Goal: Information Seeking & Learning: Learn about a topic

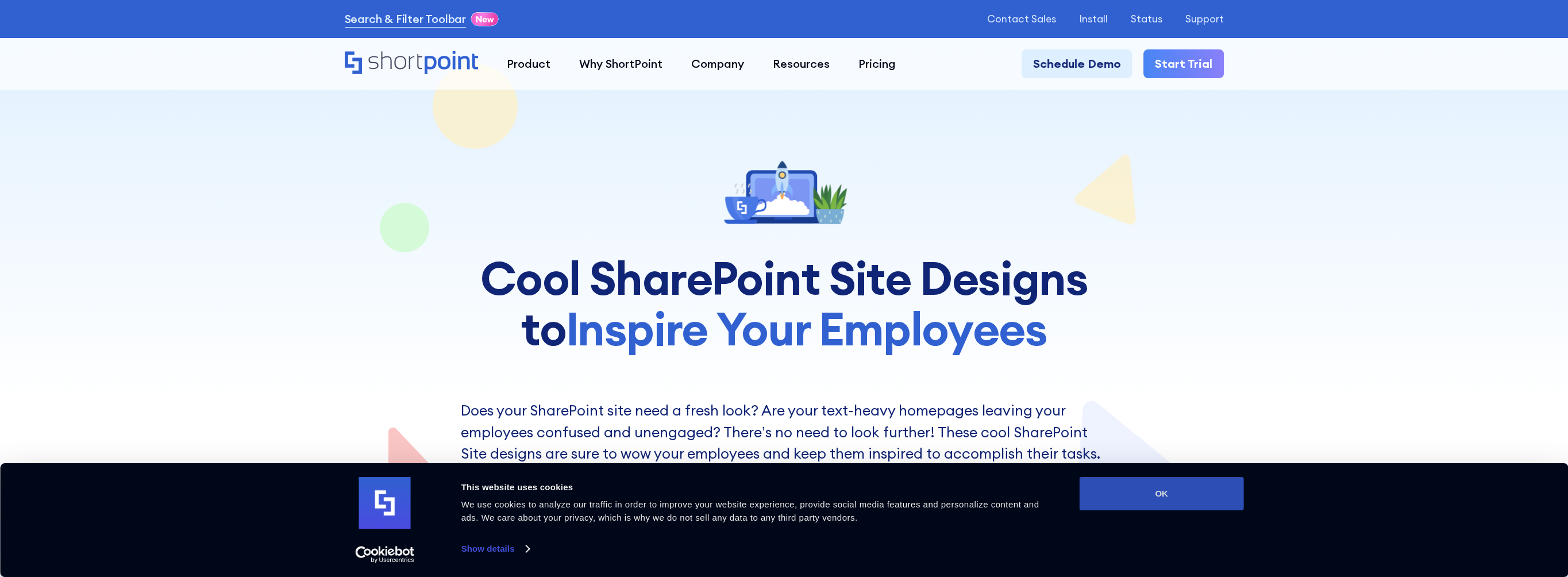
click at [1204, 491] on button "OK" at bounding box center [1161, 493] width 165 height 34
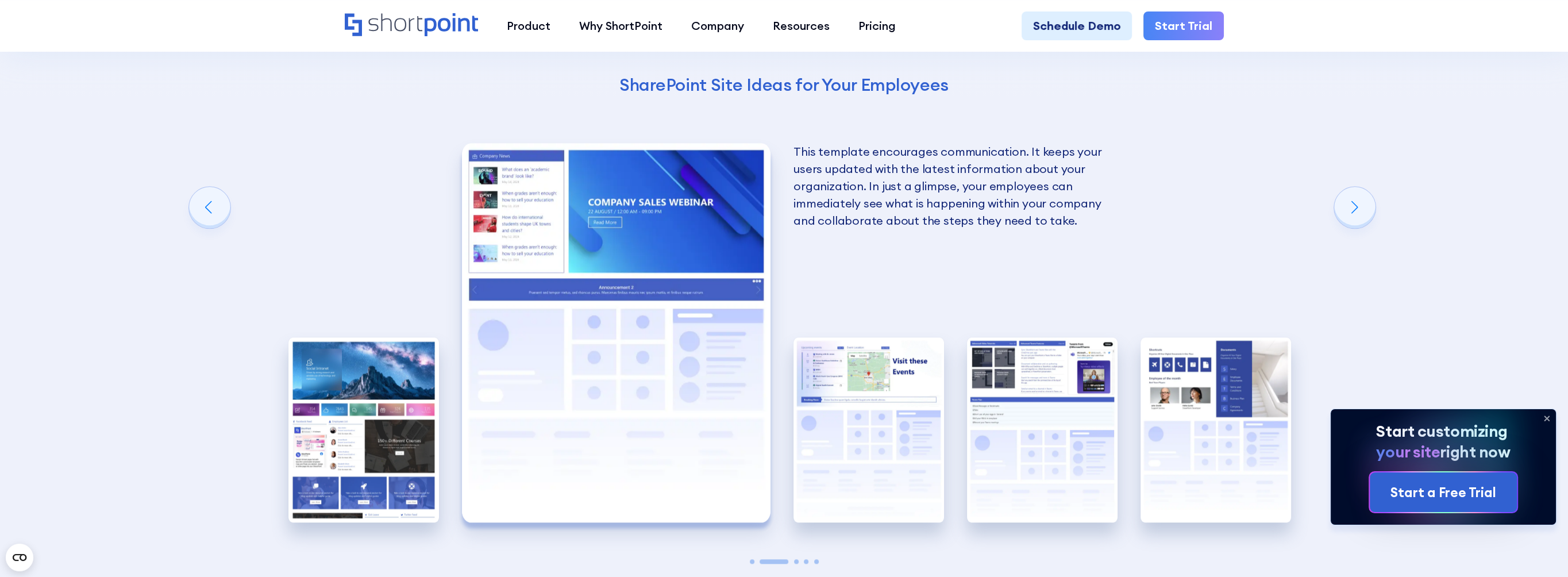
scroll to position [2414, 0]
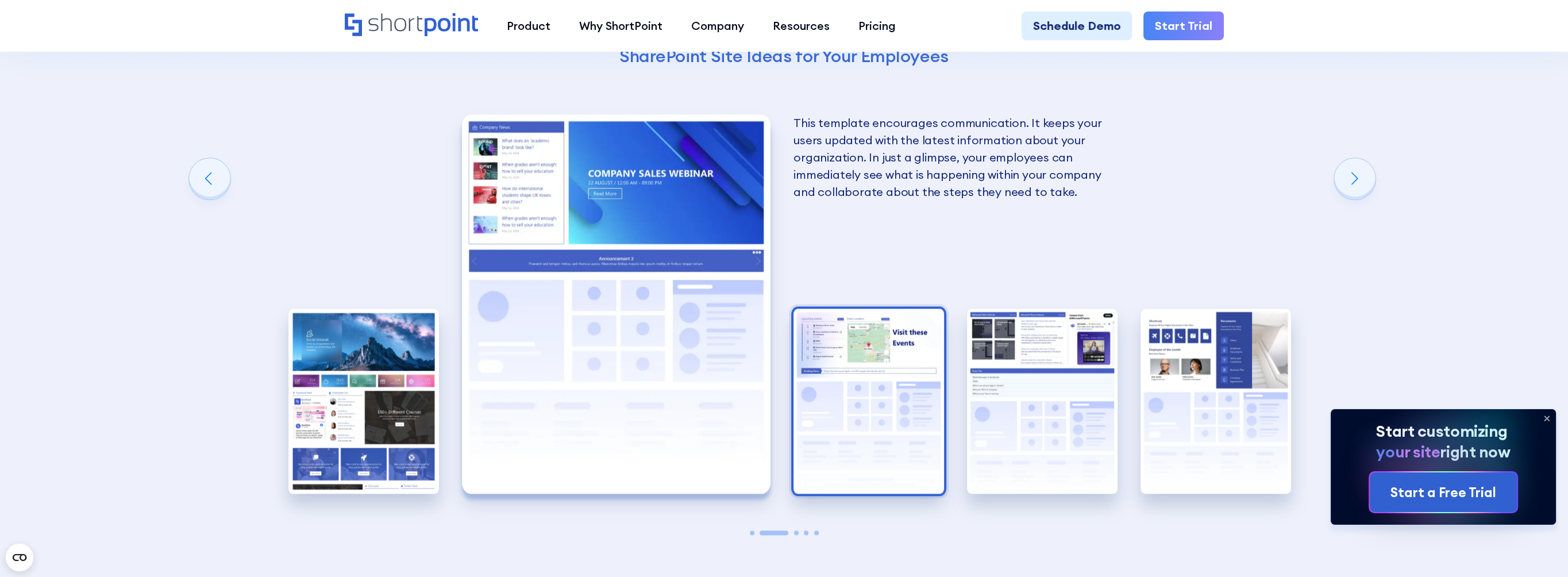
click at [878, 380] on img "3 / 5" at bounding box center [868, 400] width 150 height 185
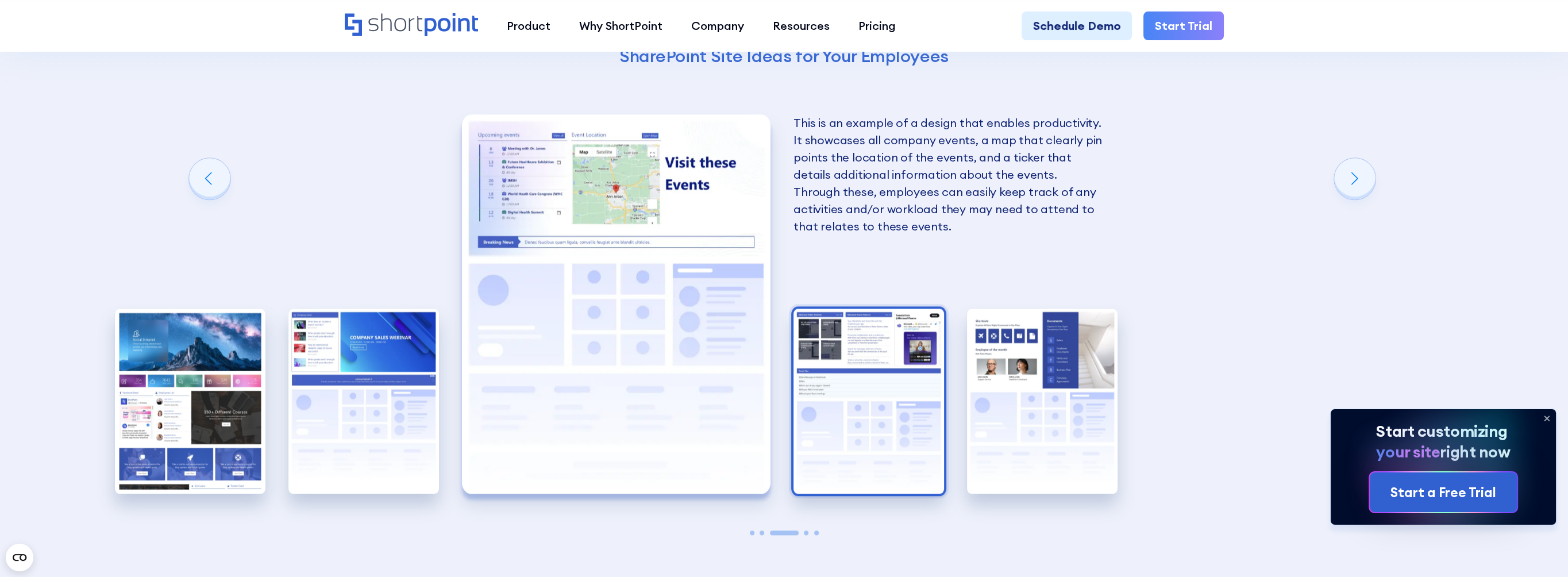
click at [865, 380] on img "4 / 5" at bounding box center [868, 400] width 150 height 185
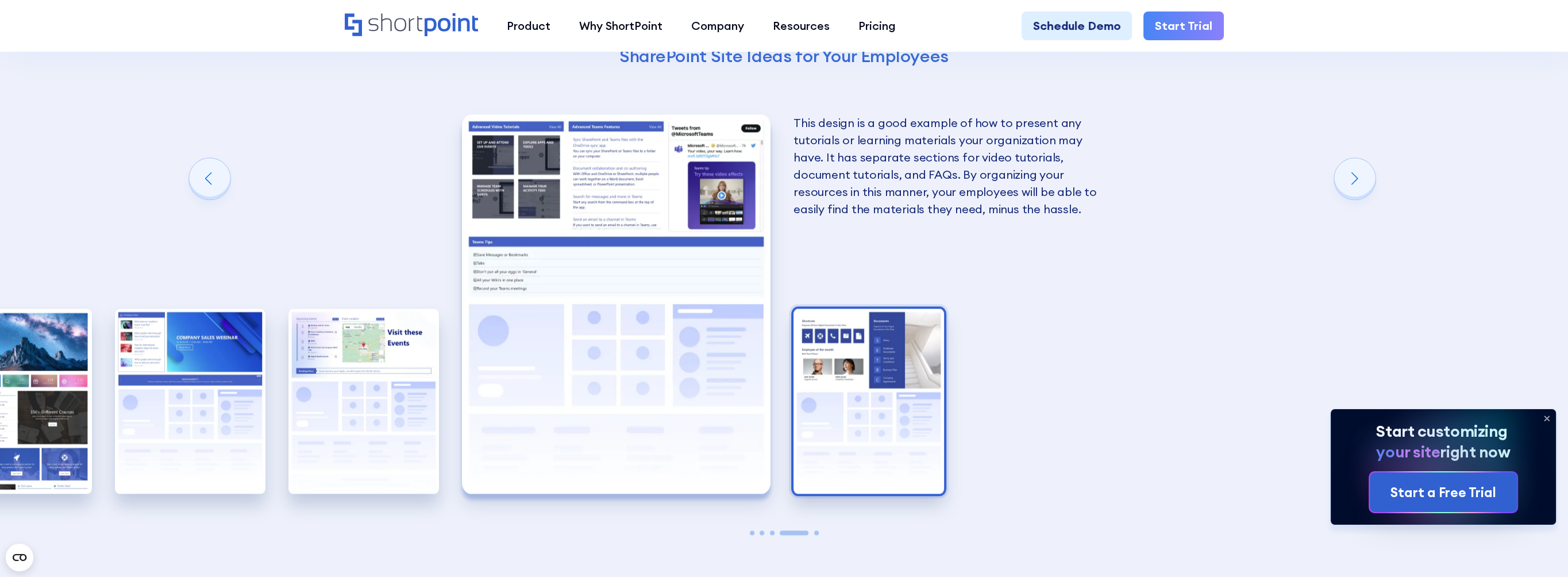
scroll to position [2357, 0]
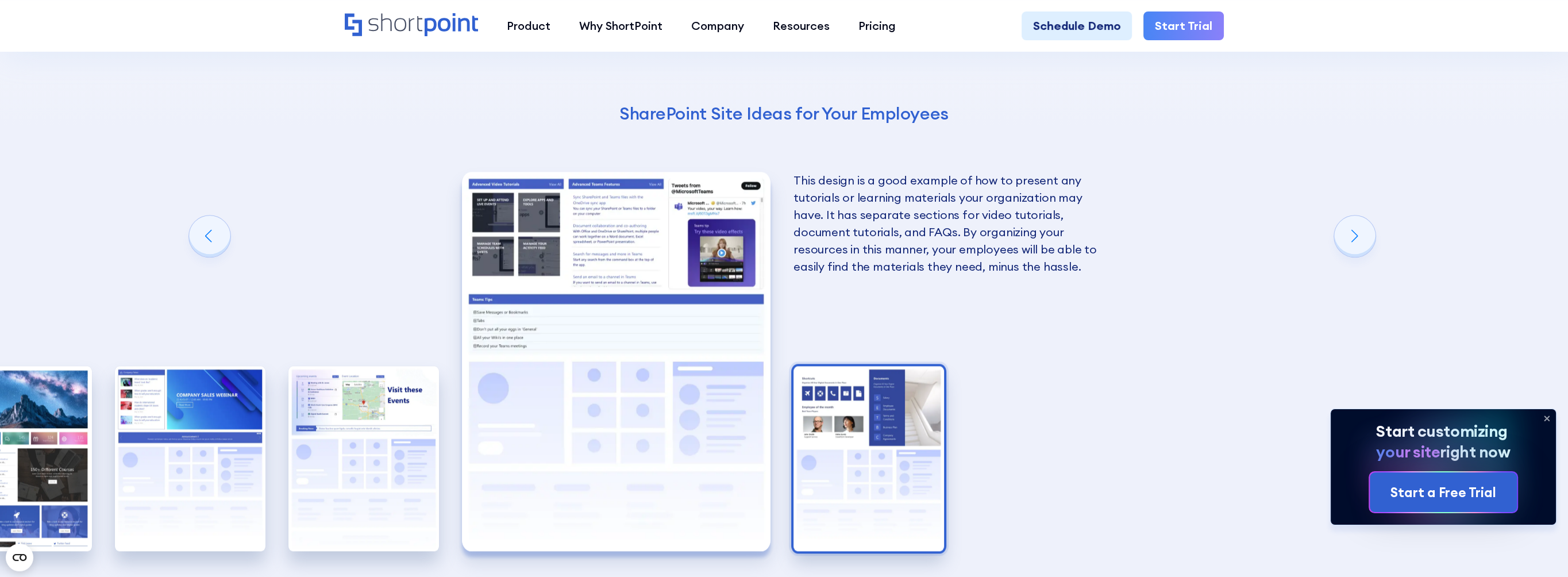
click at [852, 425] on img "5 / 5" at bounding box center [868, 458] width 150 height 185
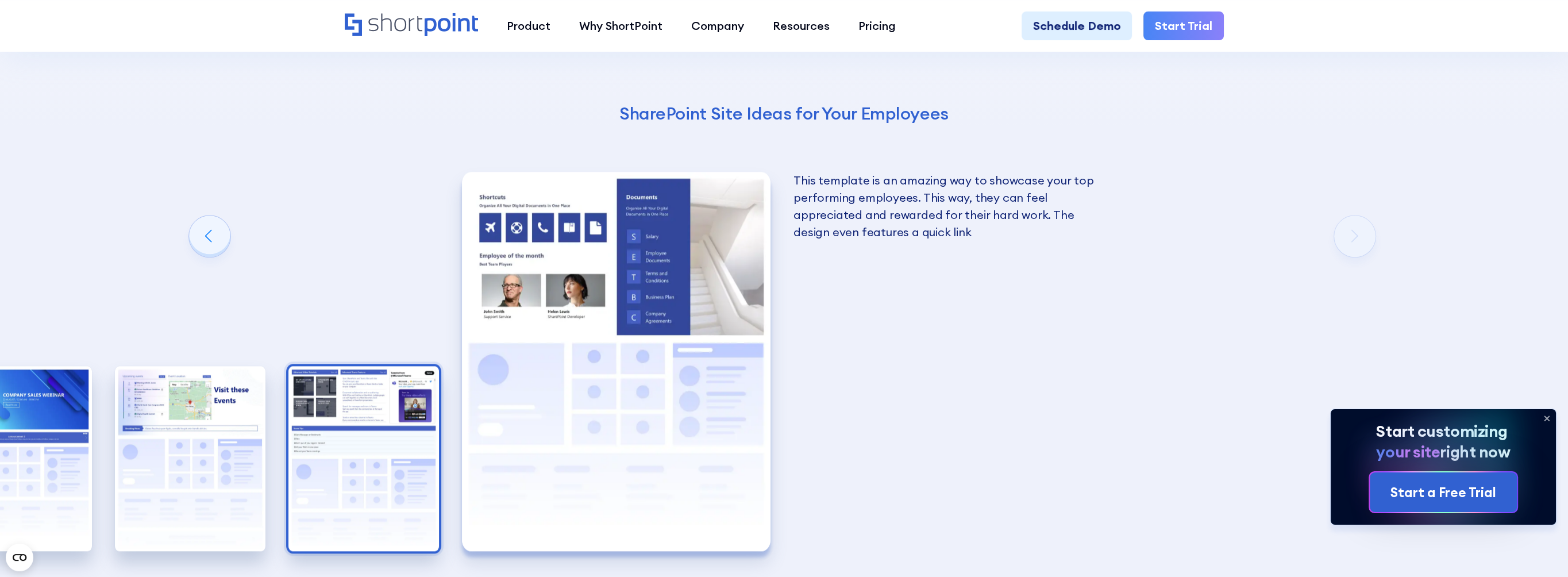
click at [384, 458] on img "4 / 5" at bounding box center [363, 458] width 150 height 185
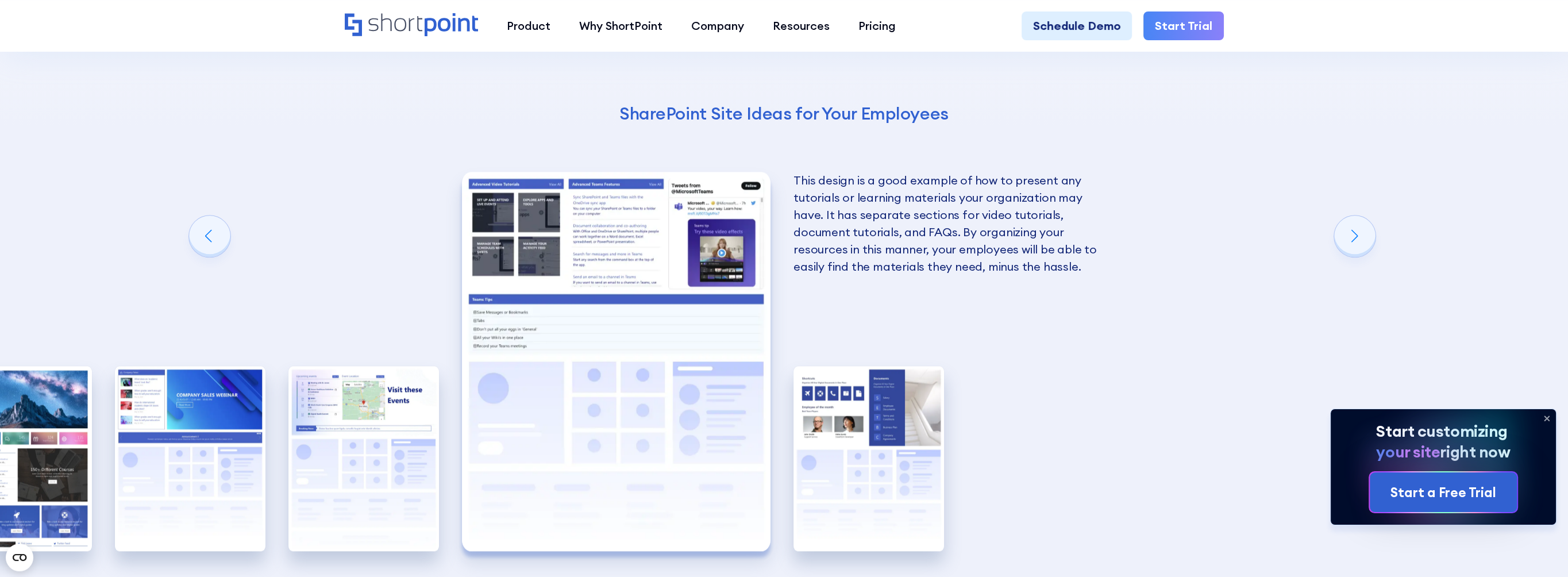
click at [1352, 240] on div "Next slide" at bounding box center [1354, 236] width 41 height 41
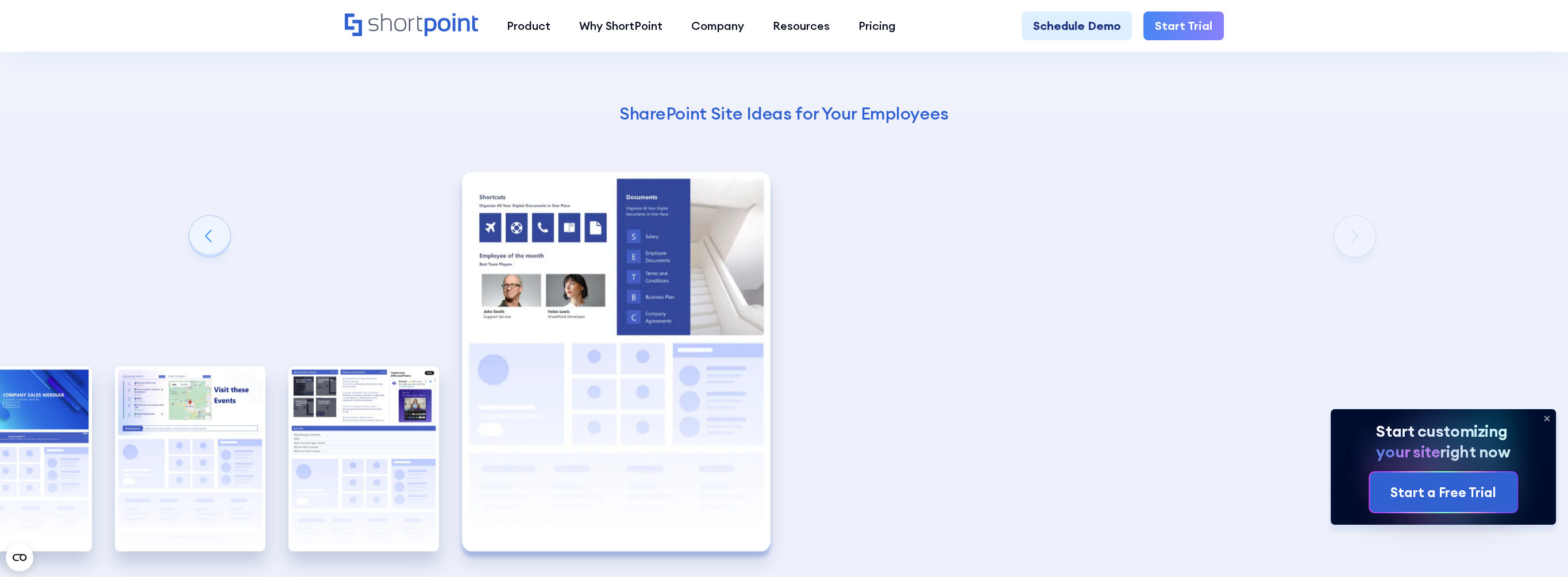
click at [1352, 240] on div "Using Cool SharePoint Web Parts to Create an Effective Design Wondering where t…" at bounding box center [784, 215] width 1568 height 1027
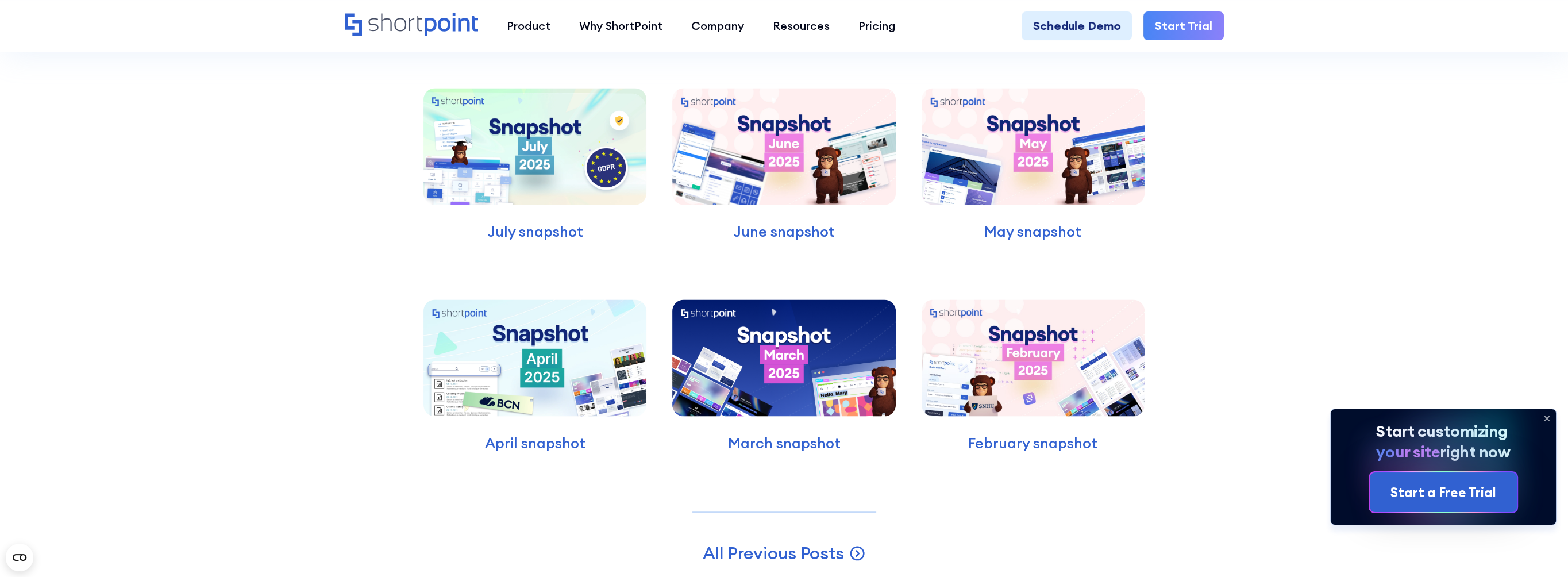
scroll to position [3737, 0]
click at [508, 226] on p "July snapshot" at bounding box center [535, 230] width 223 height 22
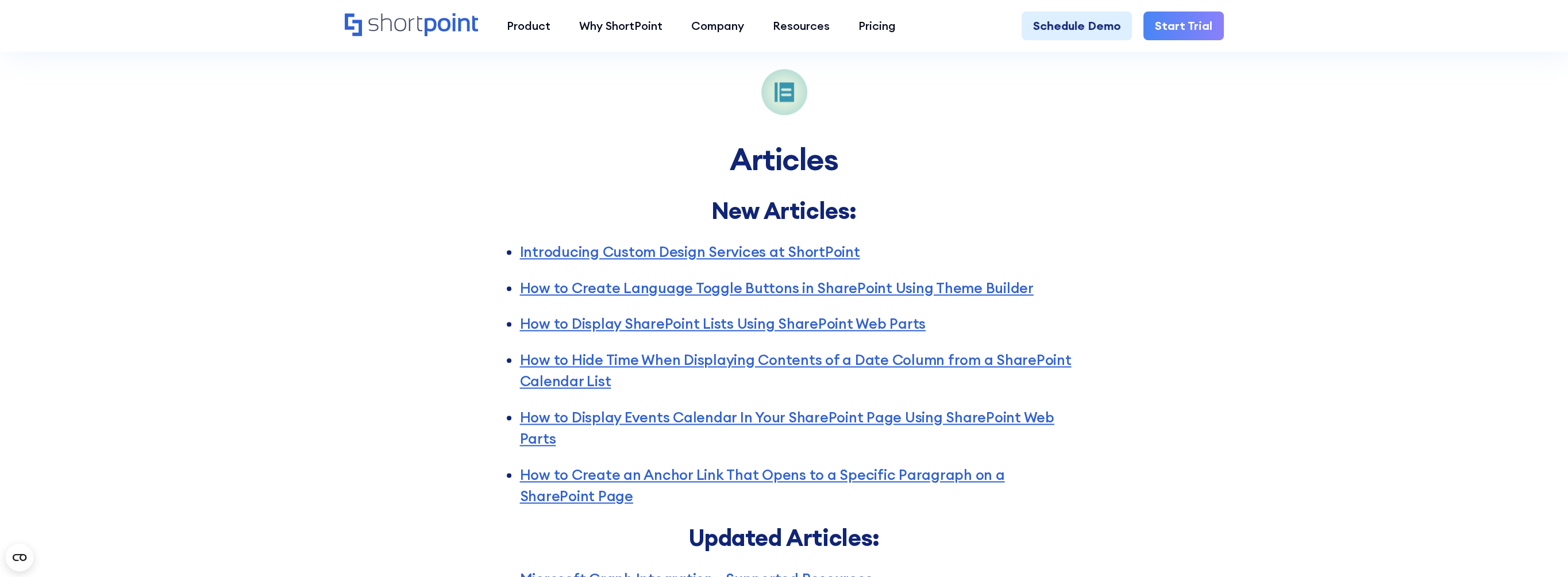
scroll to position [3104, 0]
